Goal: Navigation & Orientation: Find specific page/section

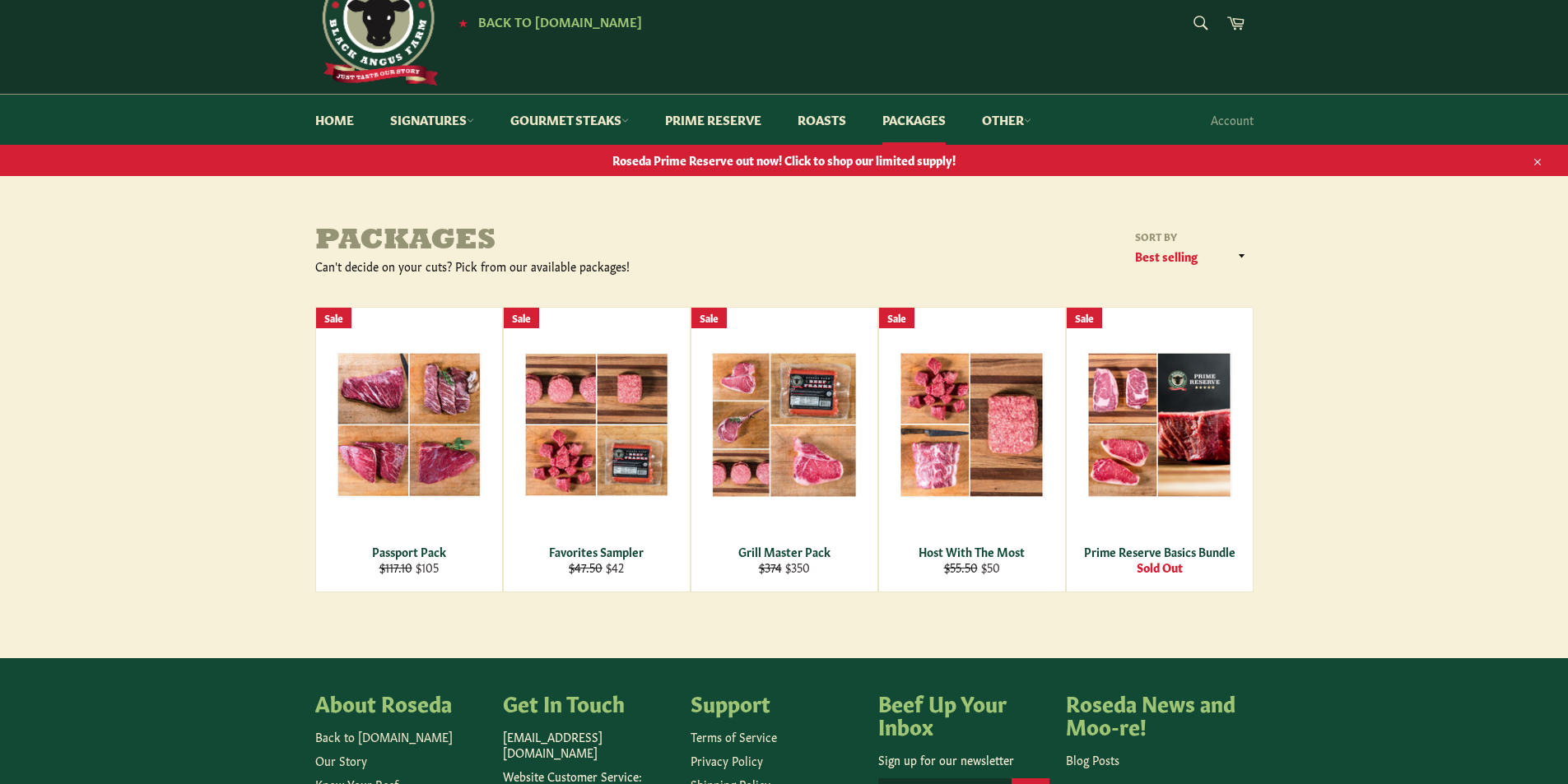
scroll to position [82, 0]
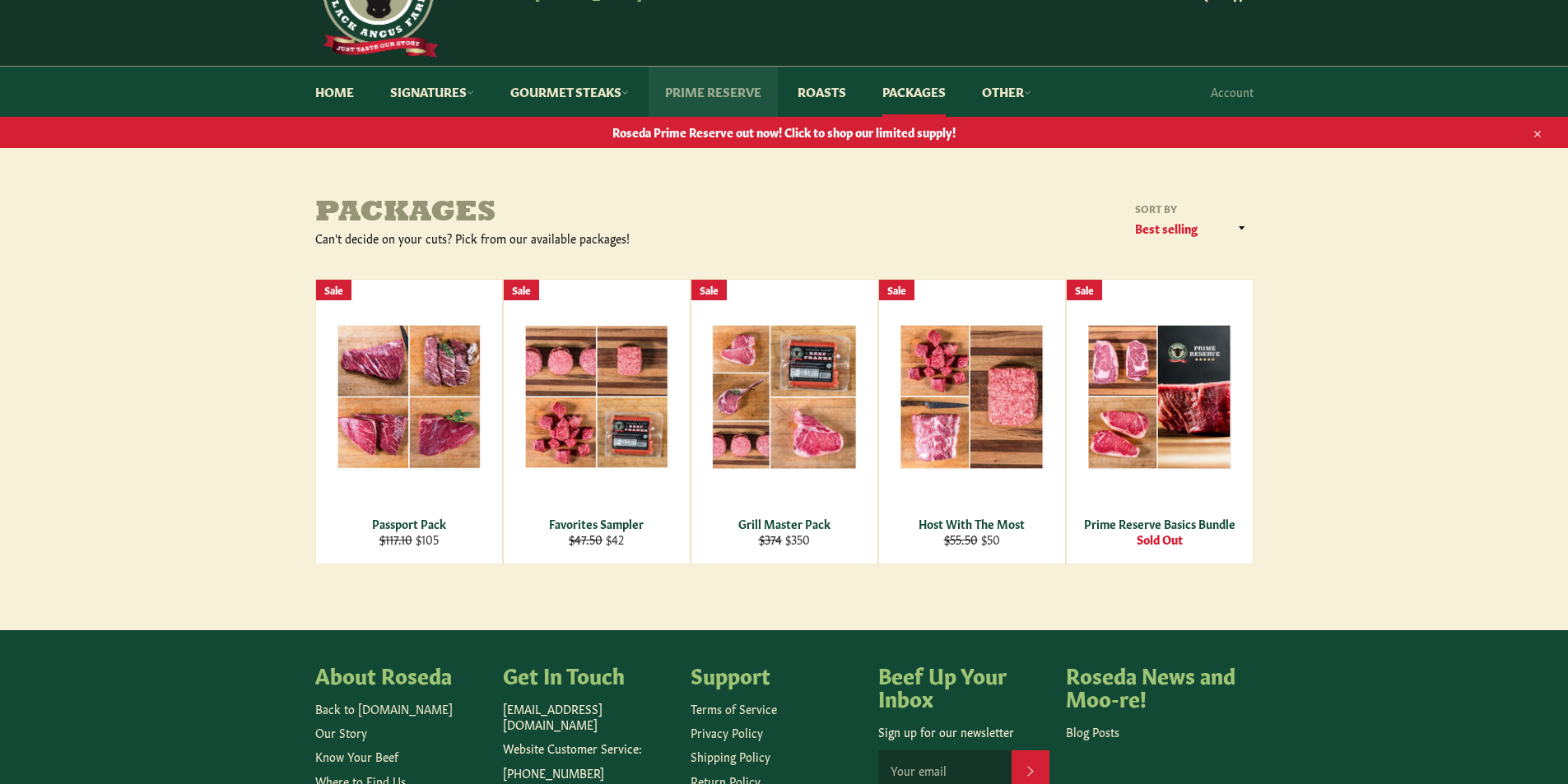
click at [727, 96] on link "Prime Reserve" at bounding box center [713, 92] width 129 height 50
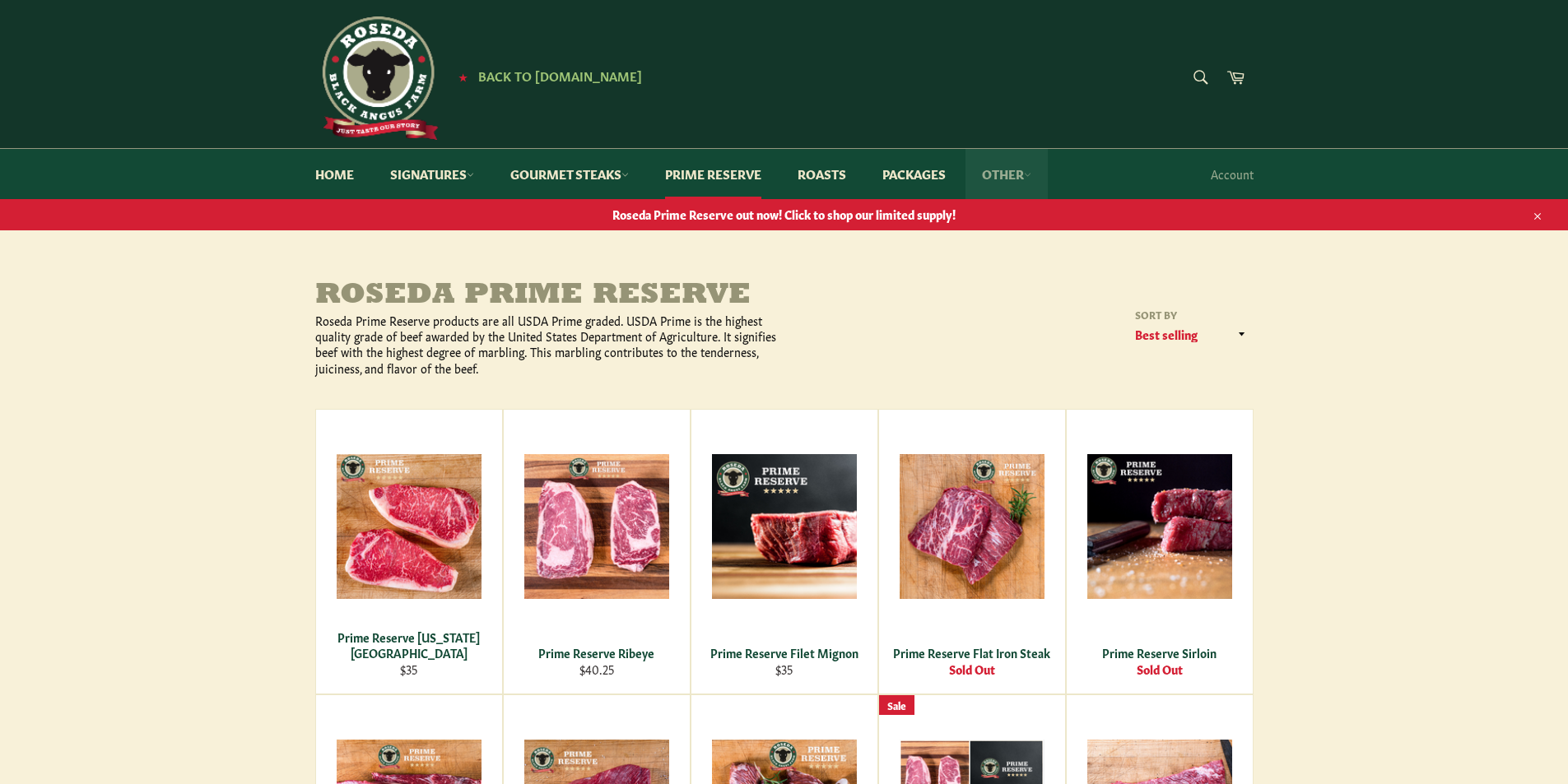
click at [1015, 175] on link "Other" at bounding box center [1007, 173] width 82 height 50
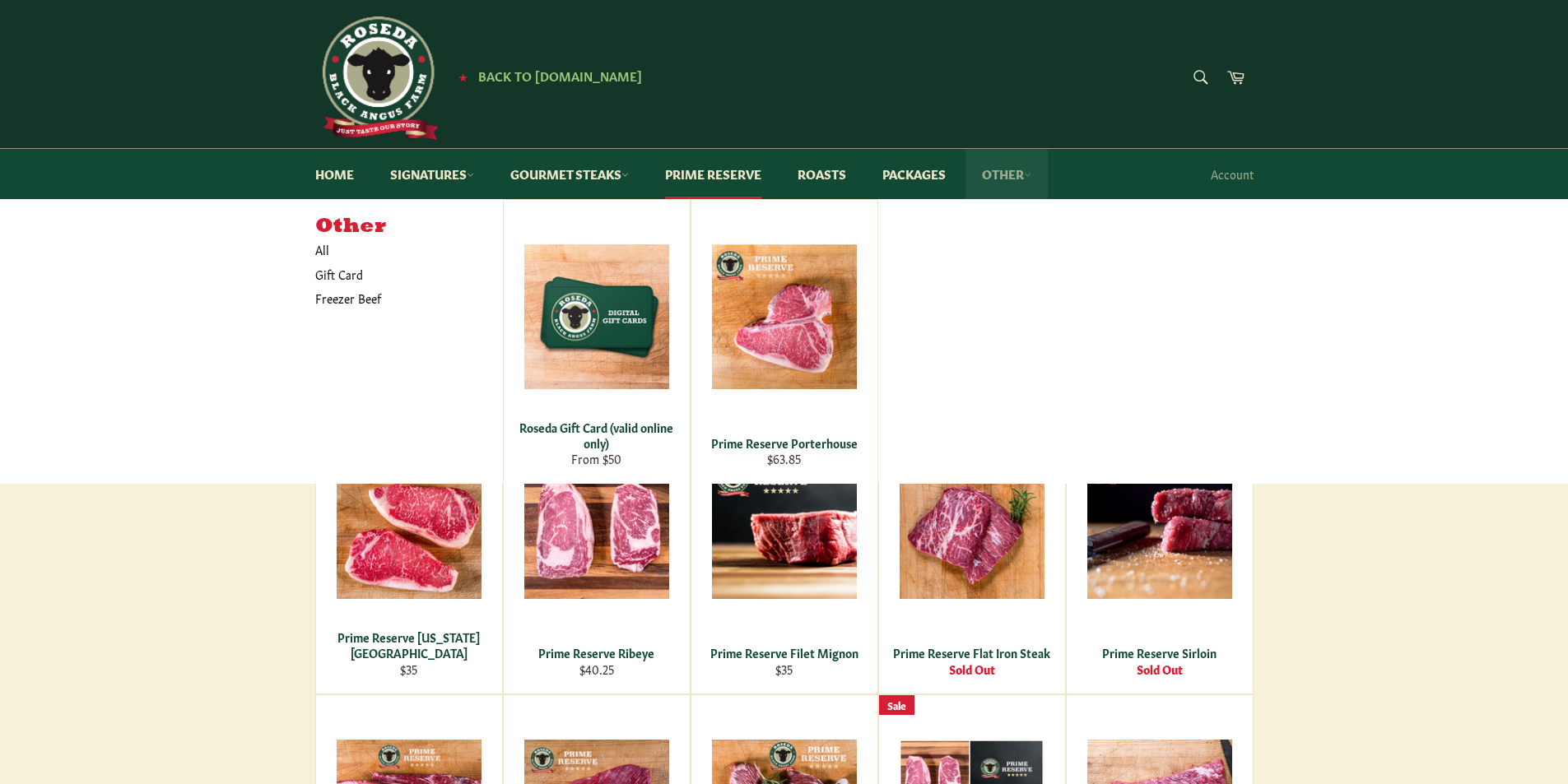
click at [1015, 175] on link "Other" at bounding box center [1007, 173] width 82 height 50
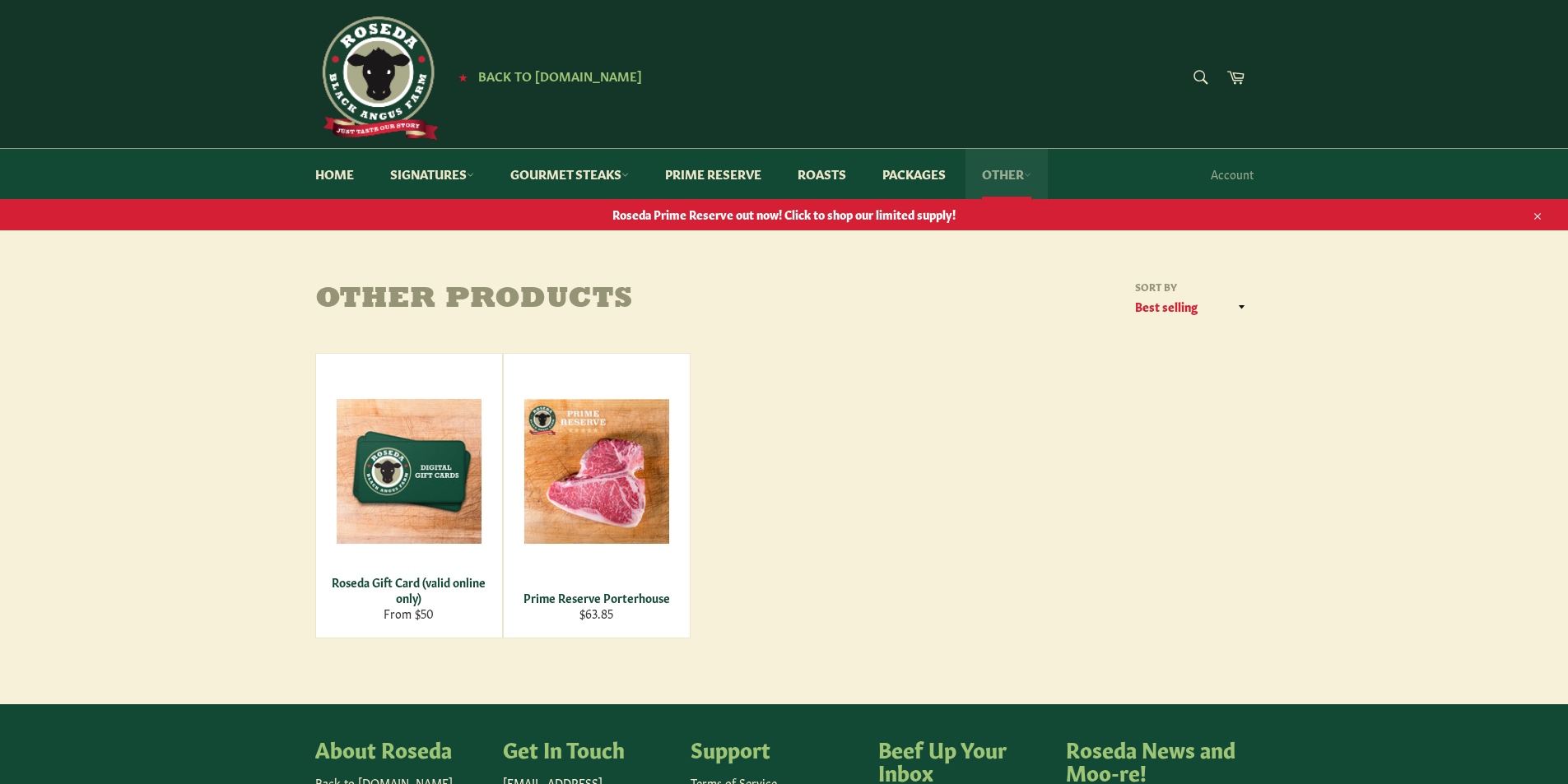
click at [996, 175] on link "Other" at bounding box center [1007, 173] width 82 height 50
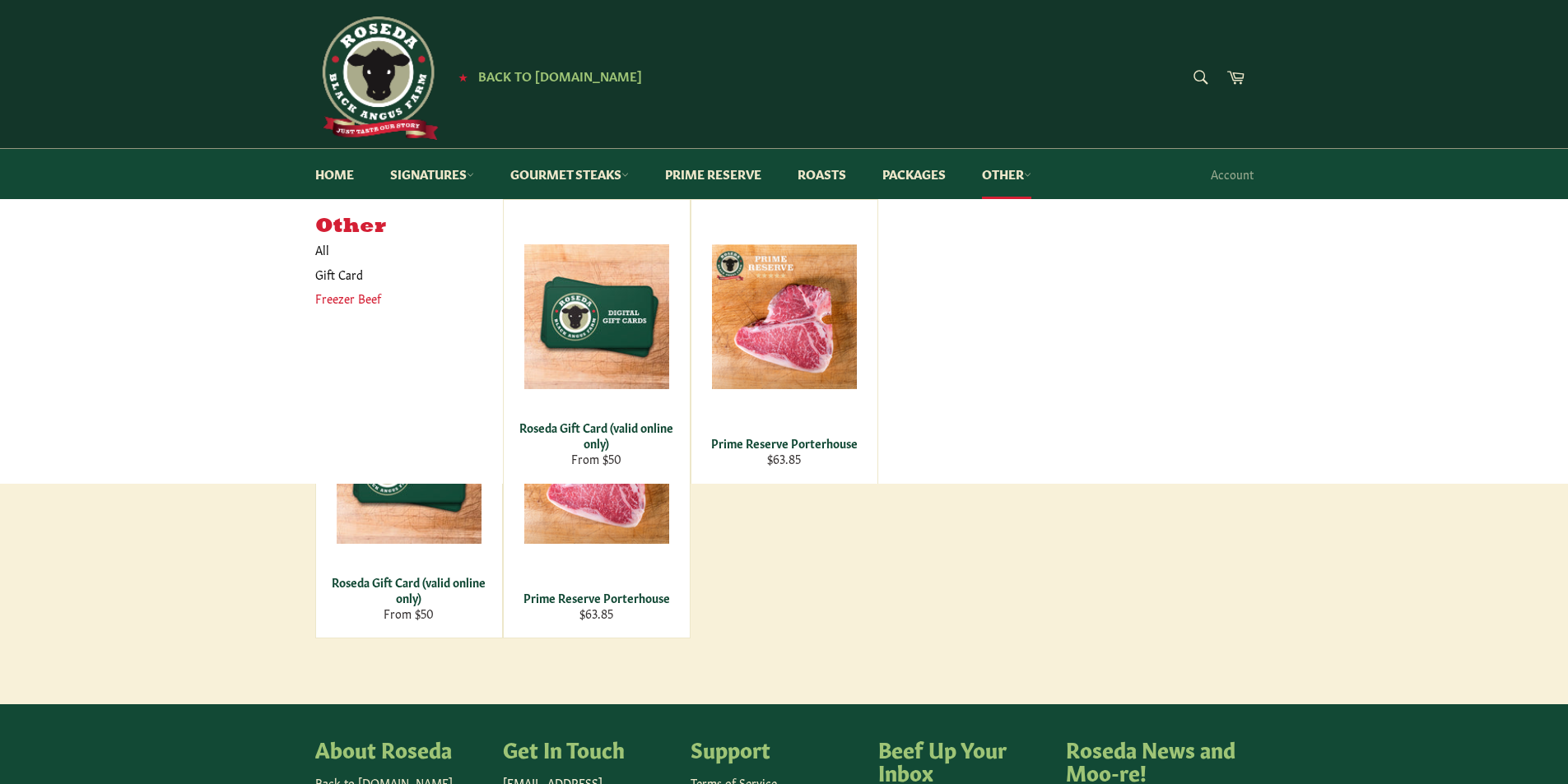
click at [339, 299] on link "Freezer Beef" at bounding box center [396, 298] width 179 height 24
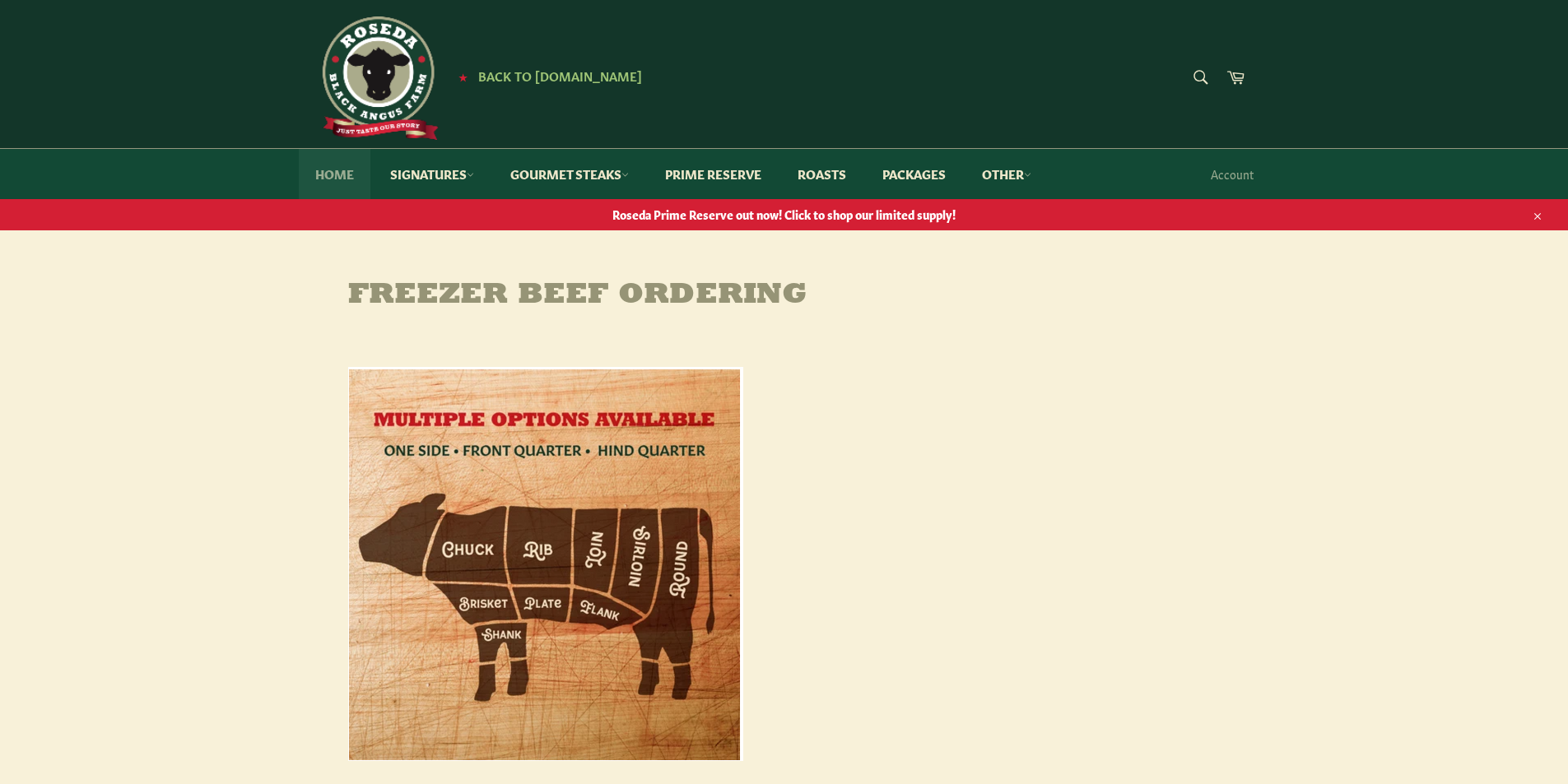
click at [330, 176] on link "Home" at bounding box center [334, 173] width 72 height 50
